Goal: Find specific page/section: Find specific page/section

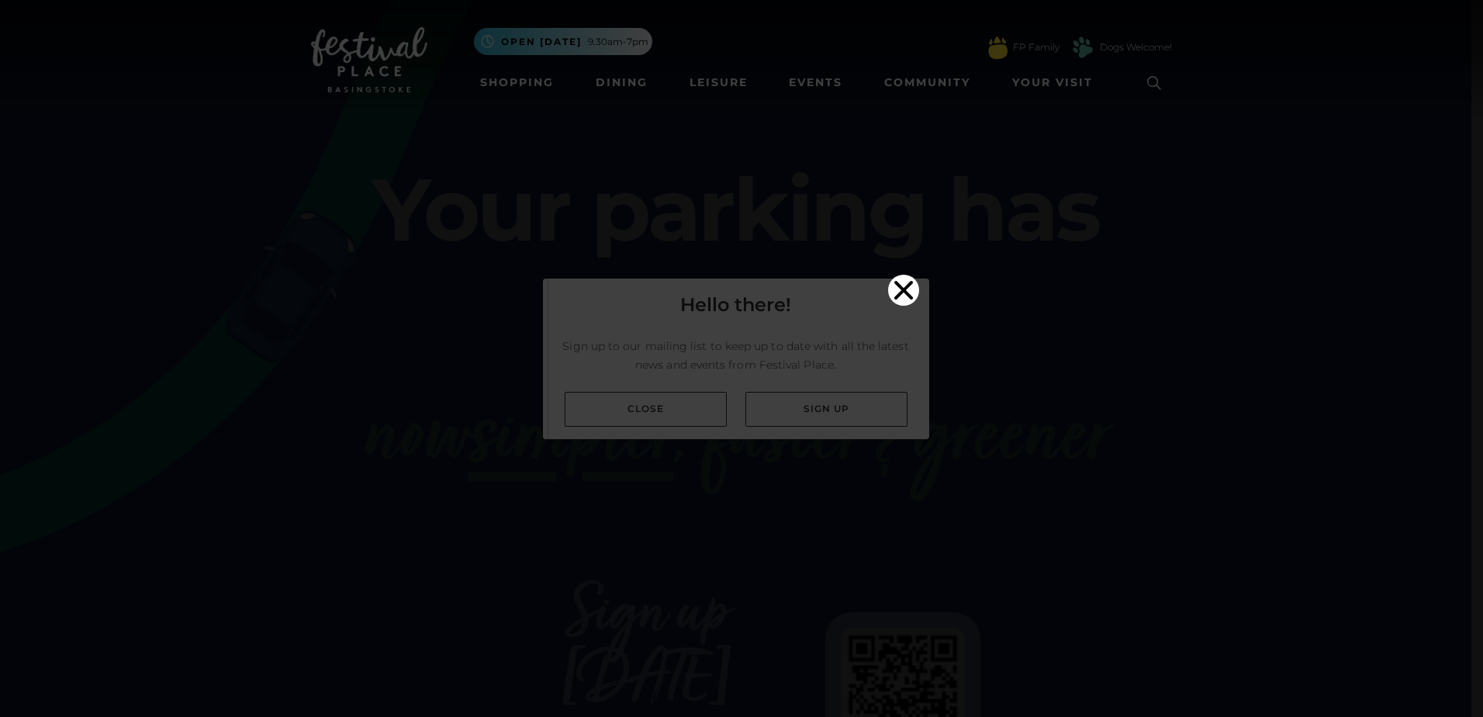
click at [903, 281] on icon "Close" at bounding box center [903, 290] width 19 height 19
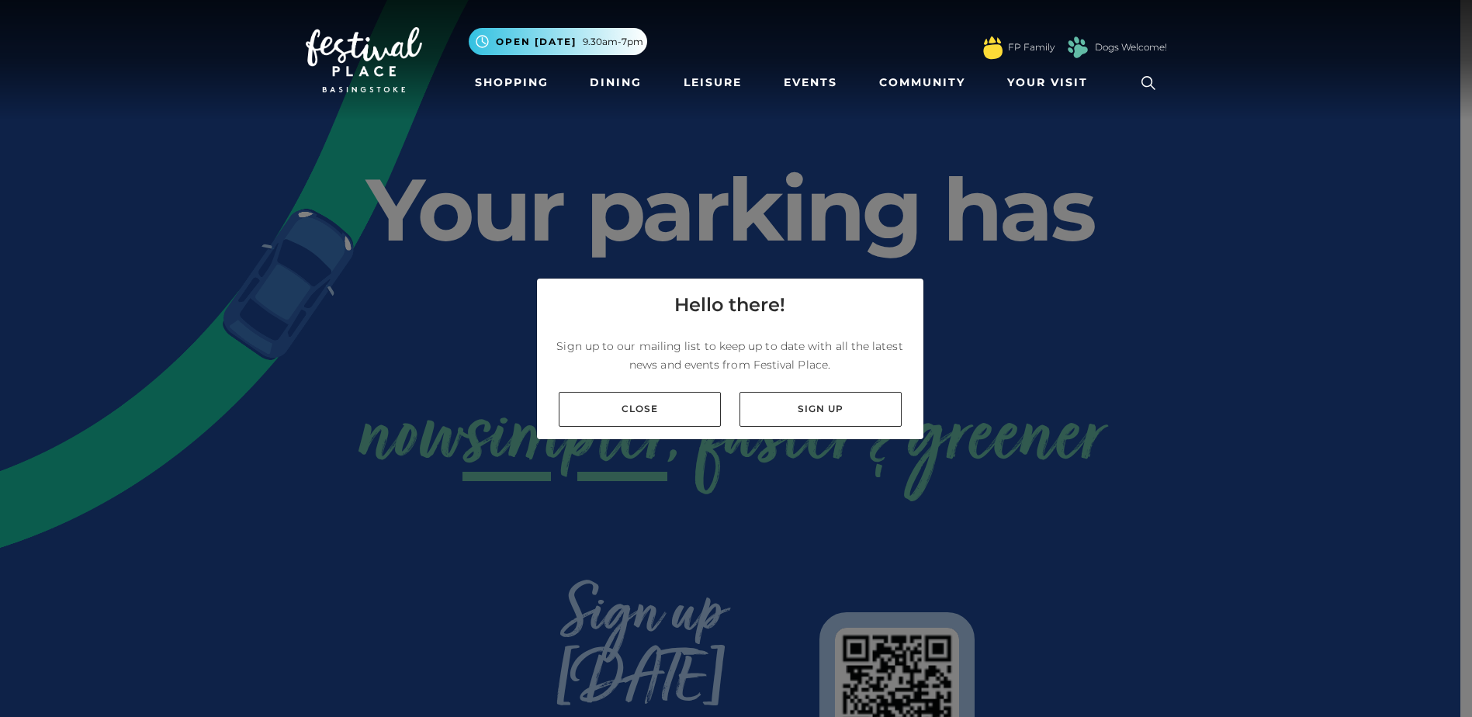
click at [614, 434] on div "Close Sign up" at bounding box center [730, 409] width 386 height 60
click at [631, 422] on link "Close" at bounding box center [640, 409] width 162 height 35
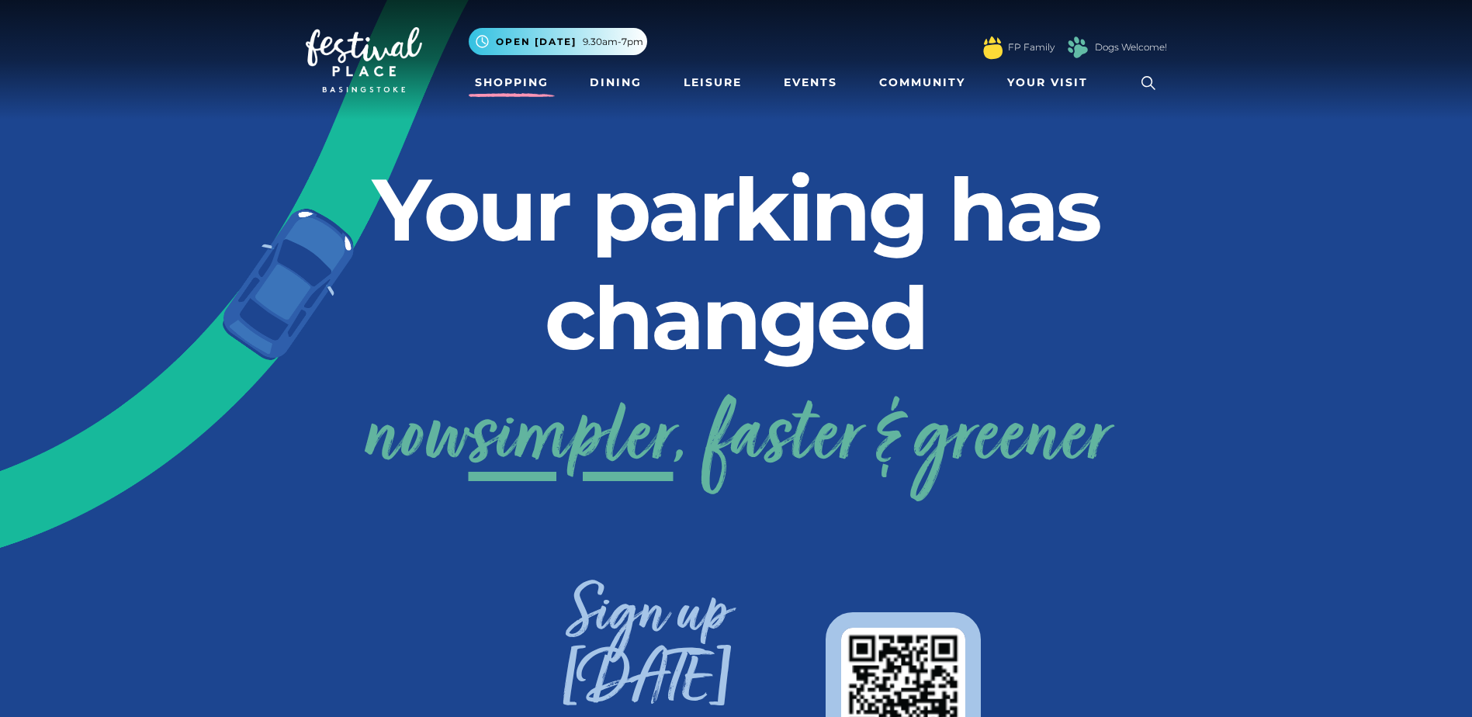
click at [505, 78] on link "Shopping" at bounding box center [512, 82] width 86 height 29
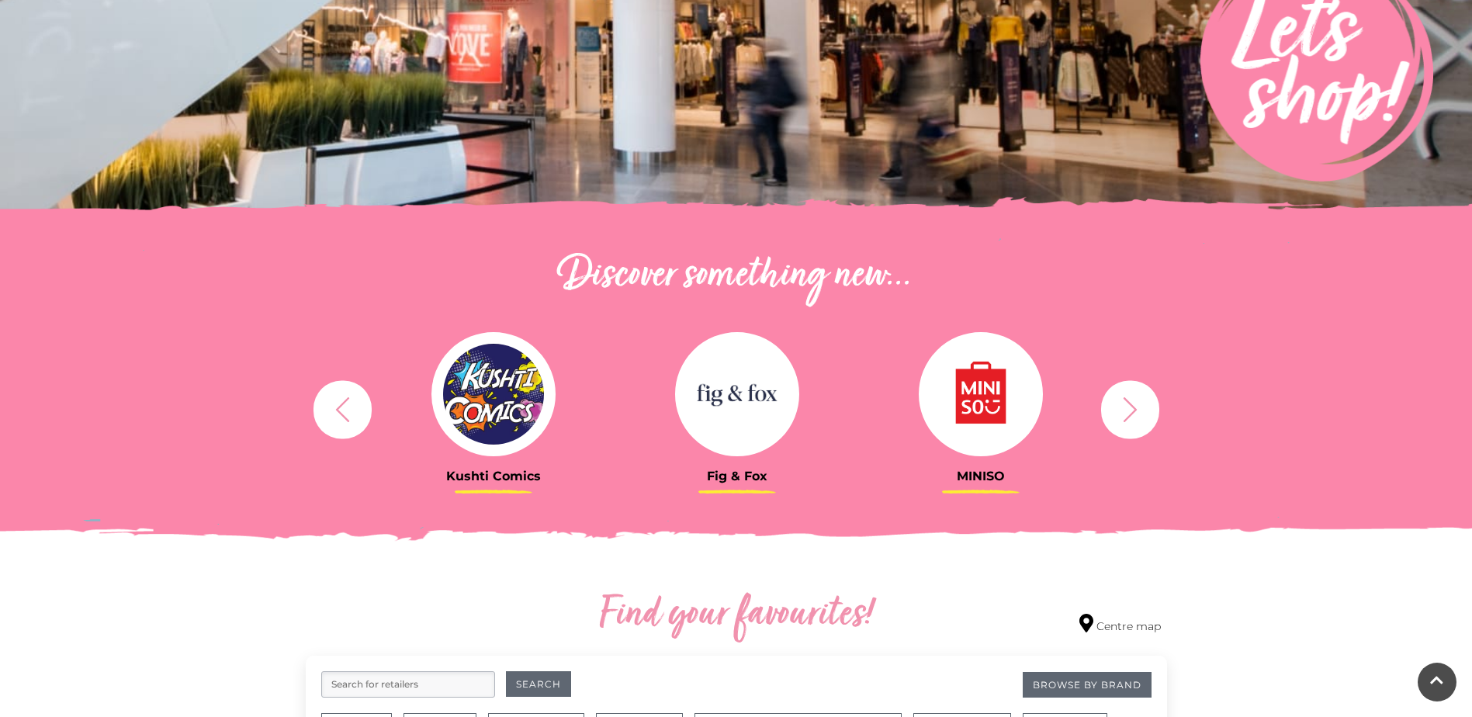
scroll to position [543, 0]
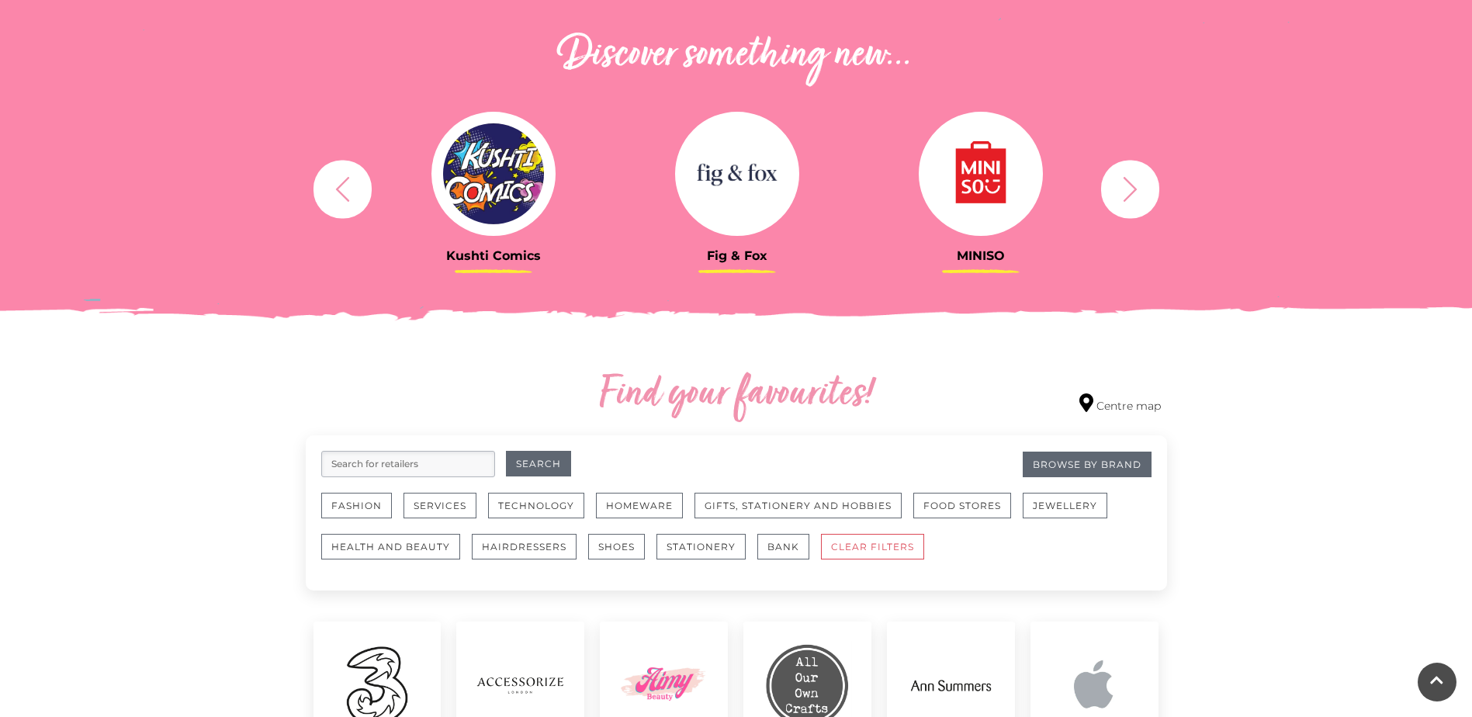
click at [422, 466] on input "search" at bounding box center [408, 464] width 174 height 26
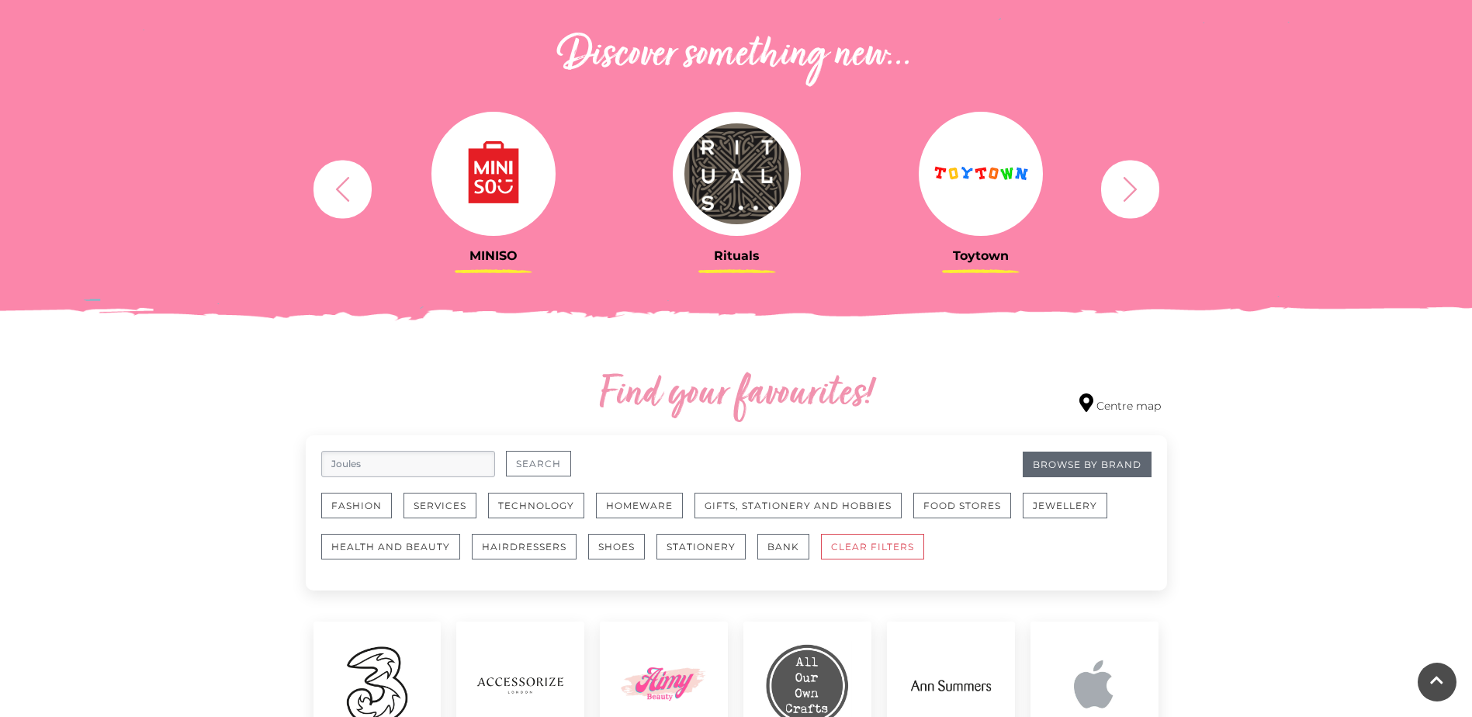
type input "Joules"
click at [525, 451] on button "Search" at bounding box center [538, 464] width 65 height 26
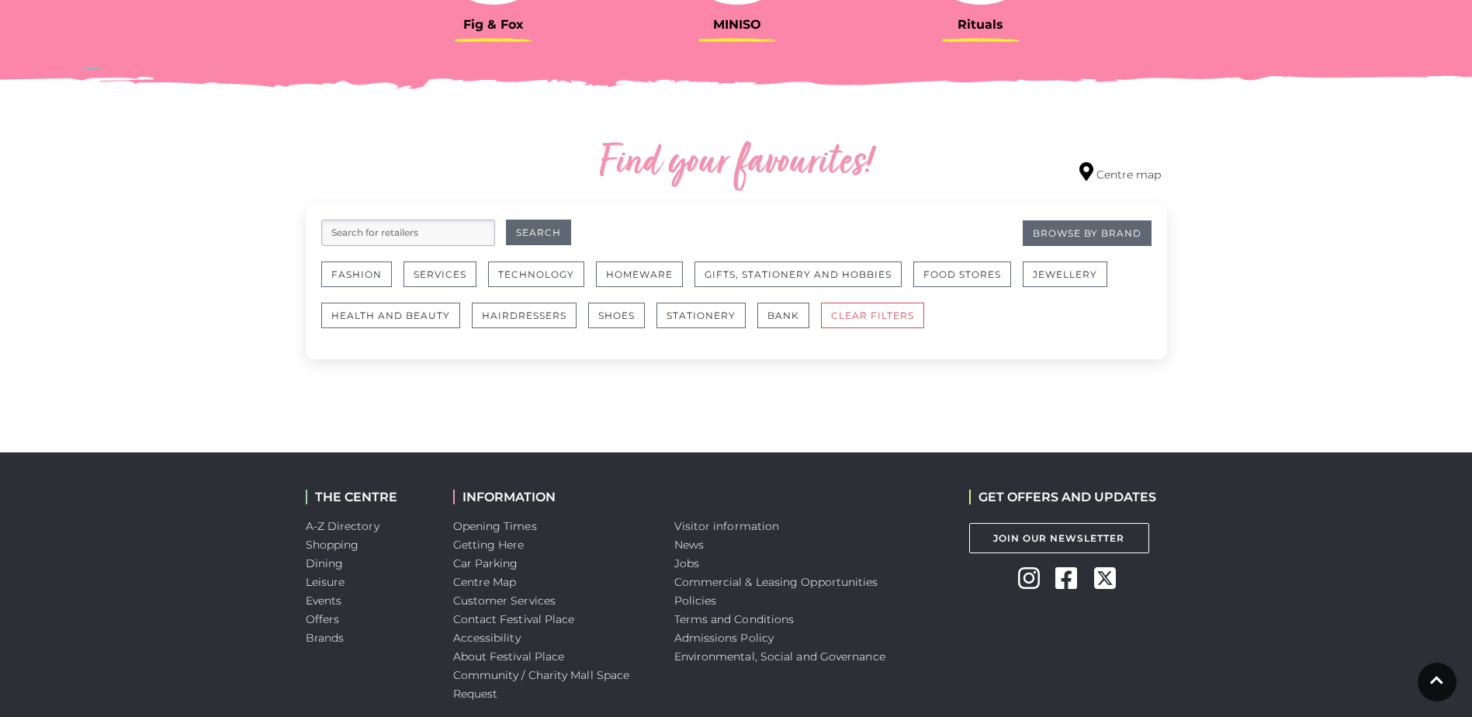
scroll to position [776, 0]
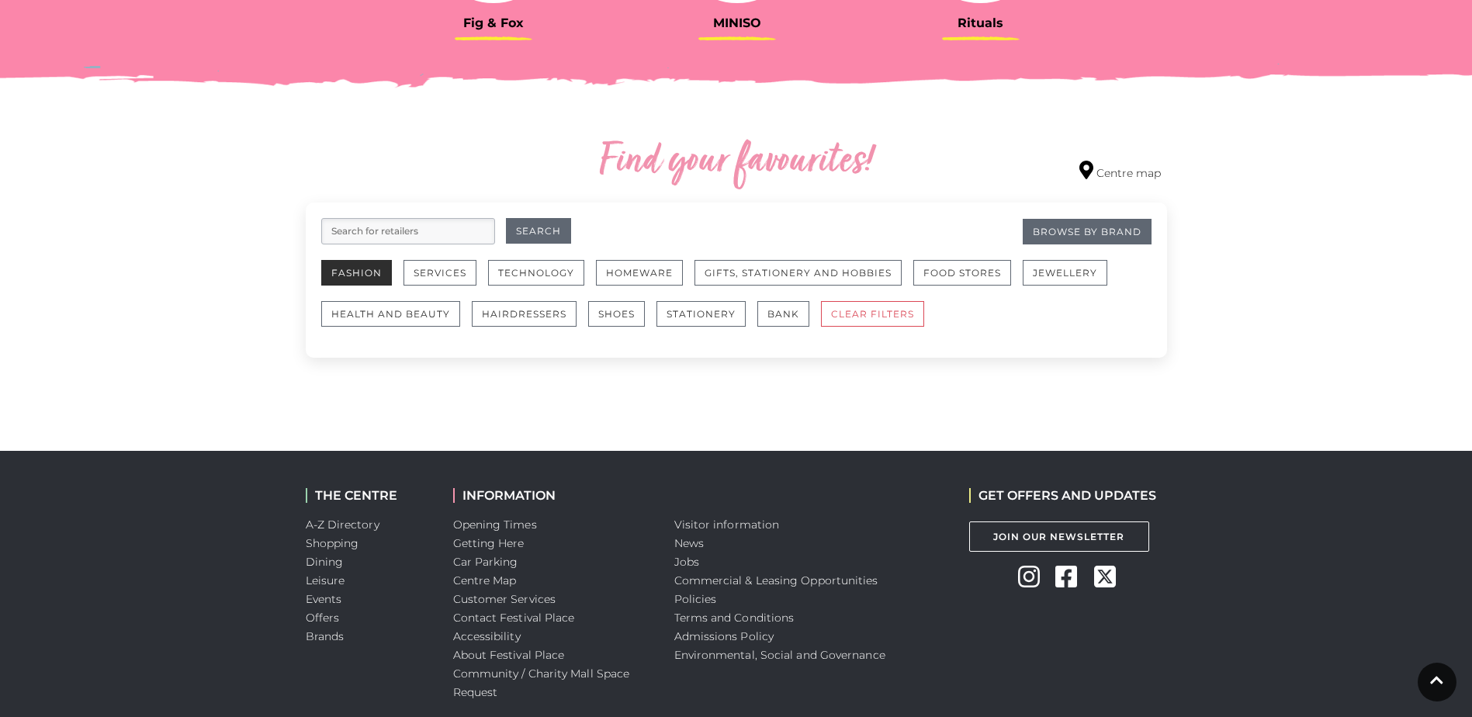
click at [377, 280] on button "Fashion" at bounding box center [356, 273] width 71 height 26
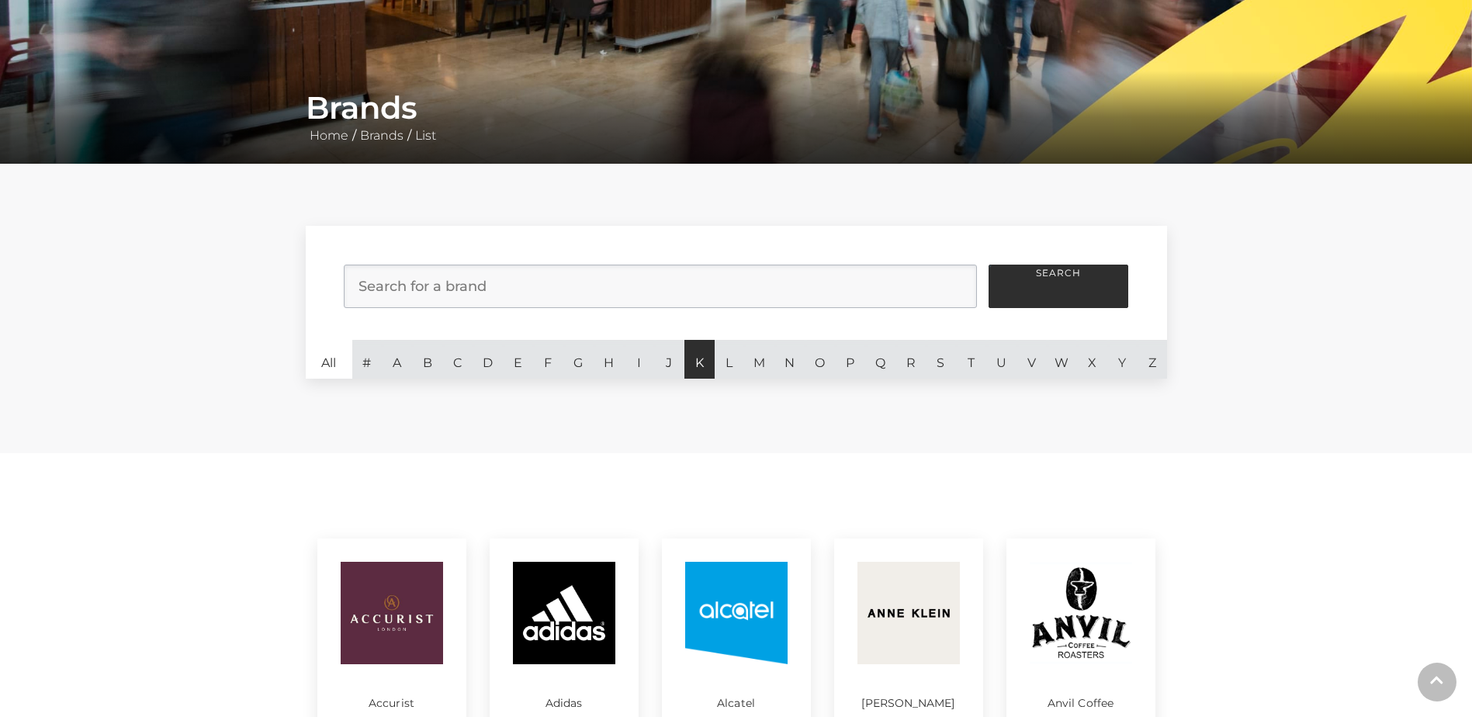
scroll to position [233, 0]
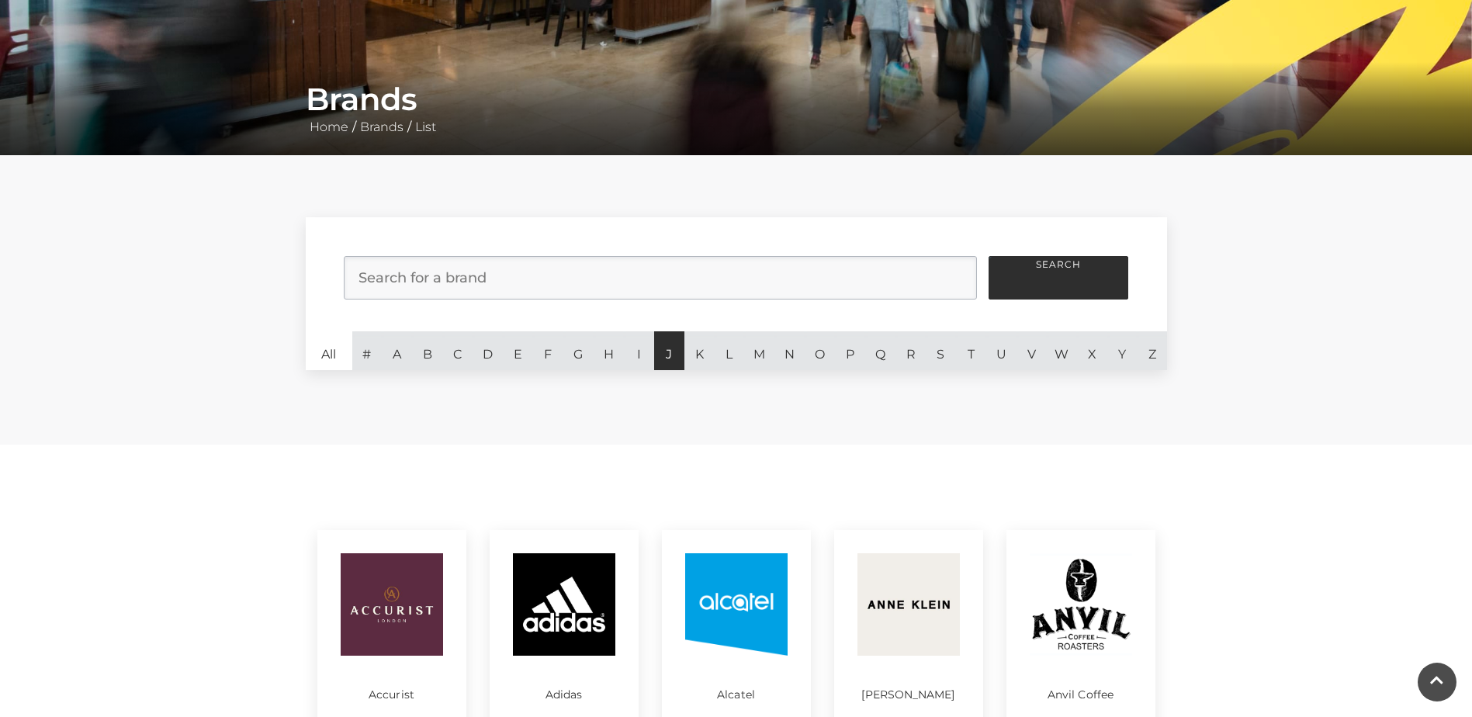
click at [674, 357] on link "J" at bounding box center [669, 350] width 30 height 39
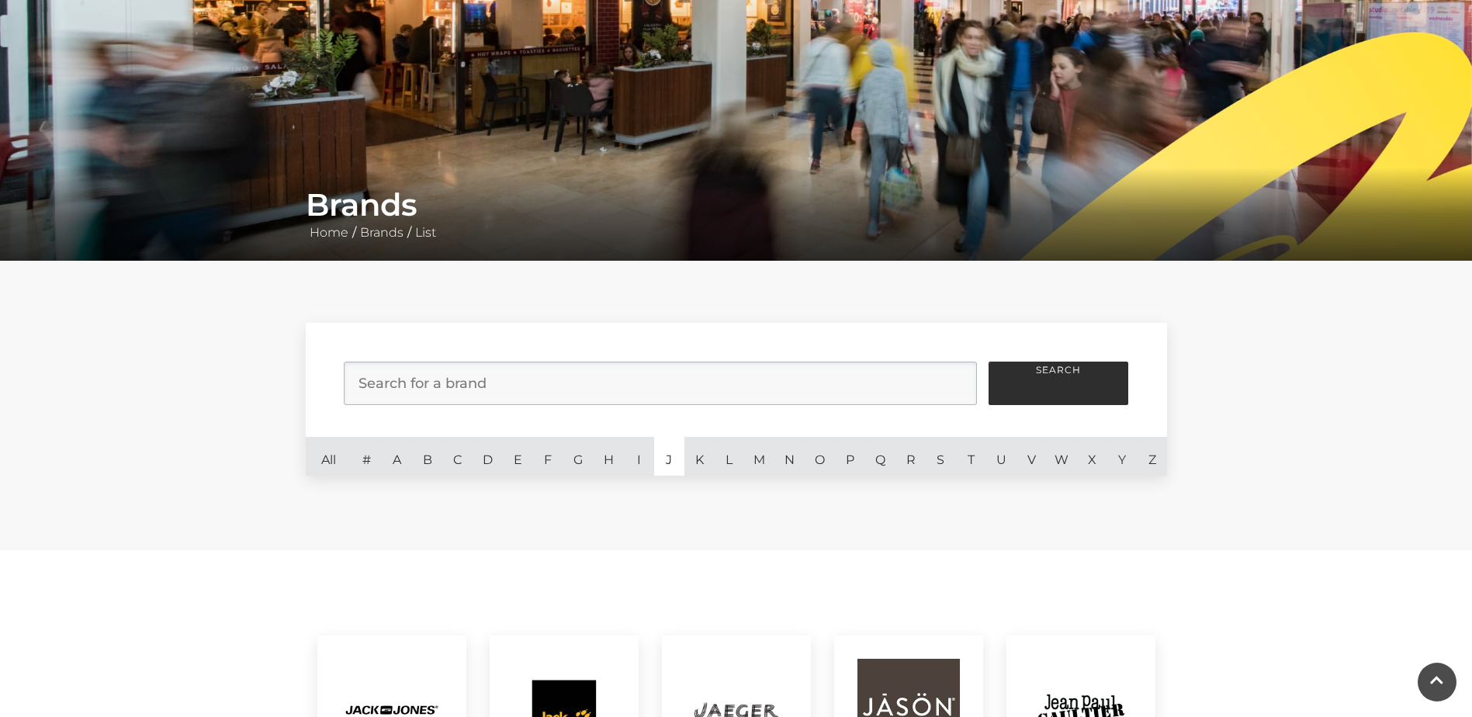
scroll to position [78, 0]
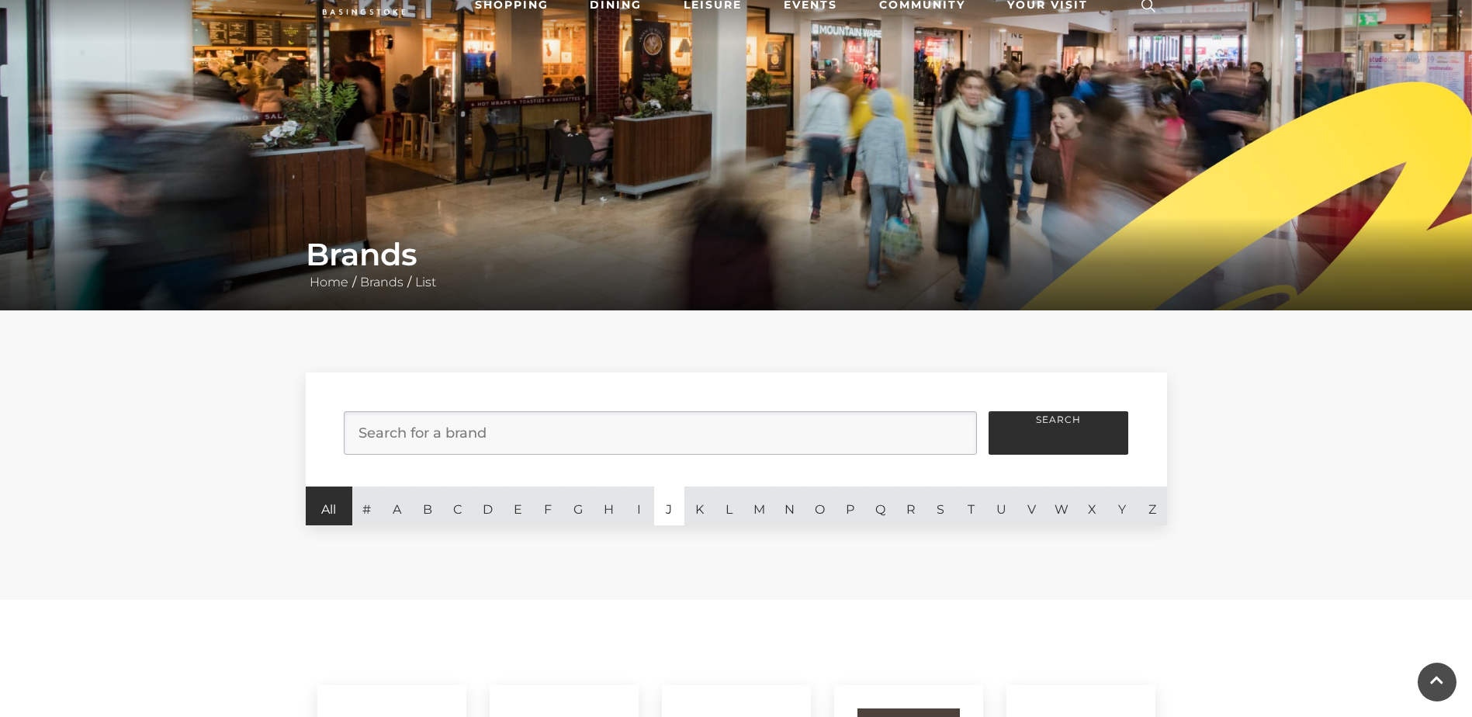
click at [326, 510] on link "All" at bounding box center [329, 505] width 47 height 39
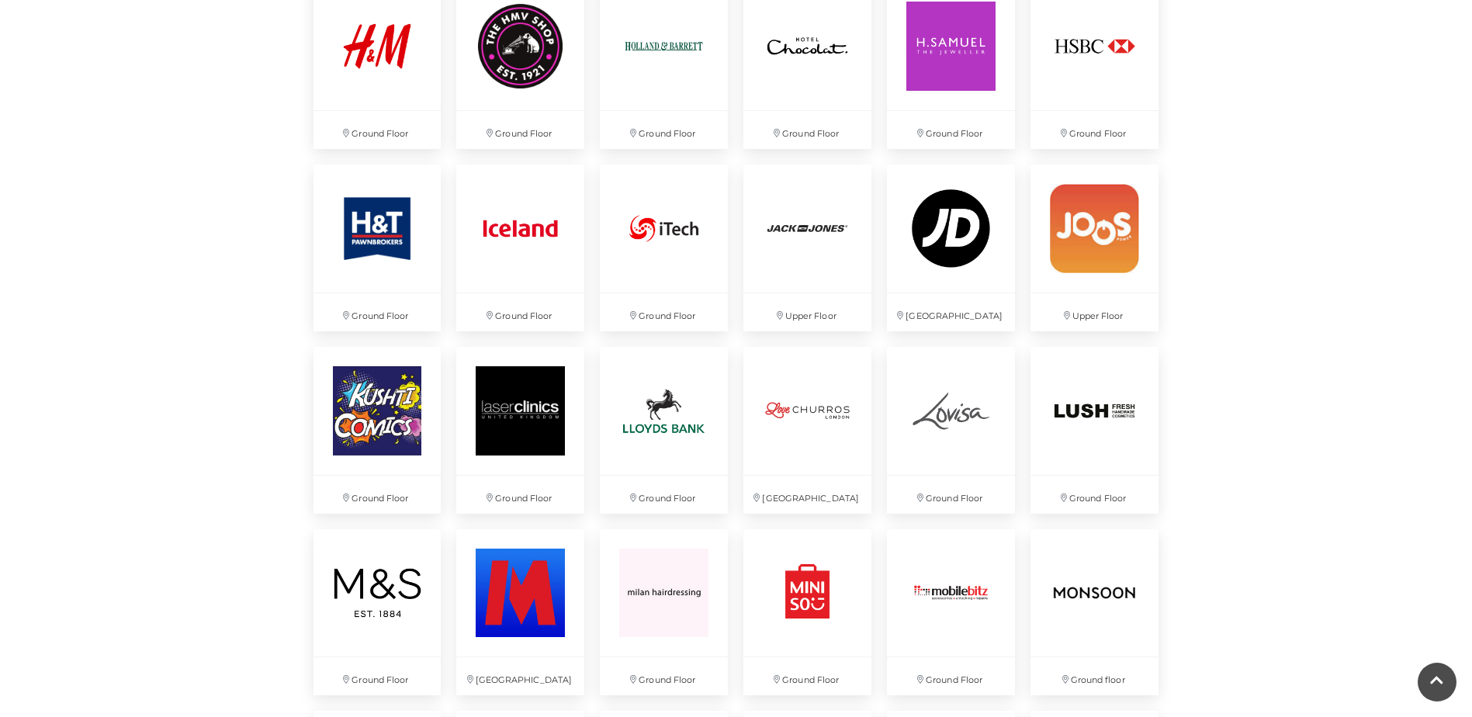
scroll to position [2327, 0]
